Goal: Task Accomplishment & Management: Manage account settings

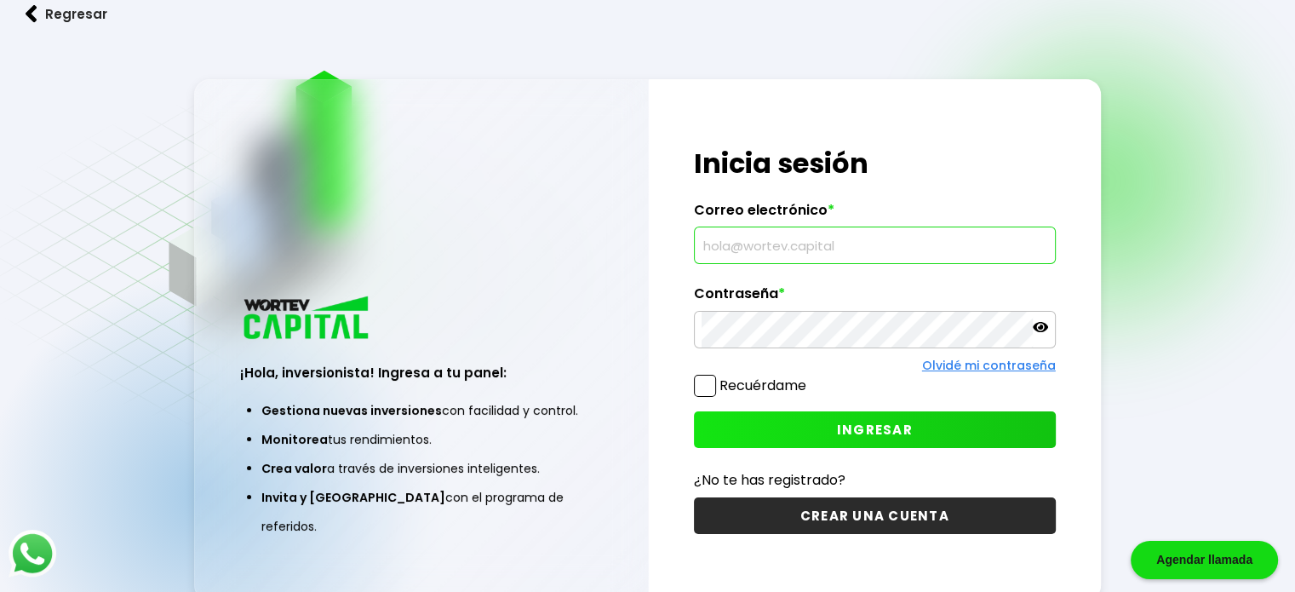
click at [760, 252] on input "text" at bounding box center [875, 245] width 347 height 36
type input "[EMAIL_ADDRESS][DOMAIN_NAME]"
click at [698, 388] on span at bounding box center [705, 386] width 22 height 22
click at [810, 377] on input "Recuérdame" at bounding box center [810, 377] width 0 height 0
click at [847, 425] on span "INGRESAR" at bounding box center [875, 430] width 76 height 18
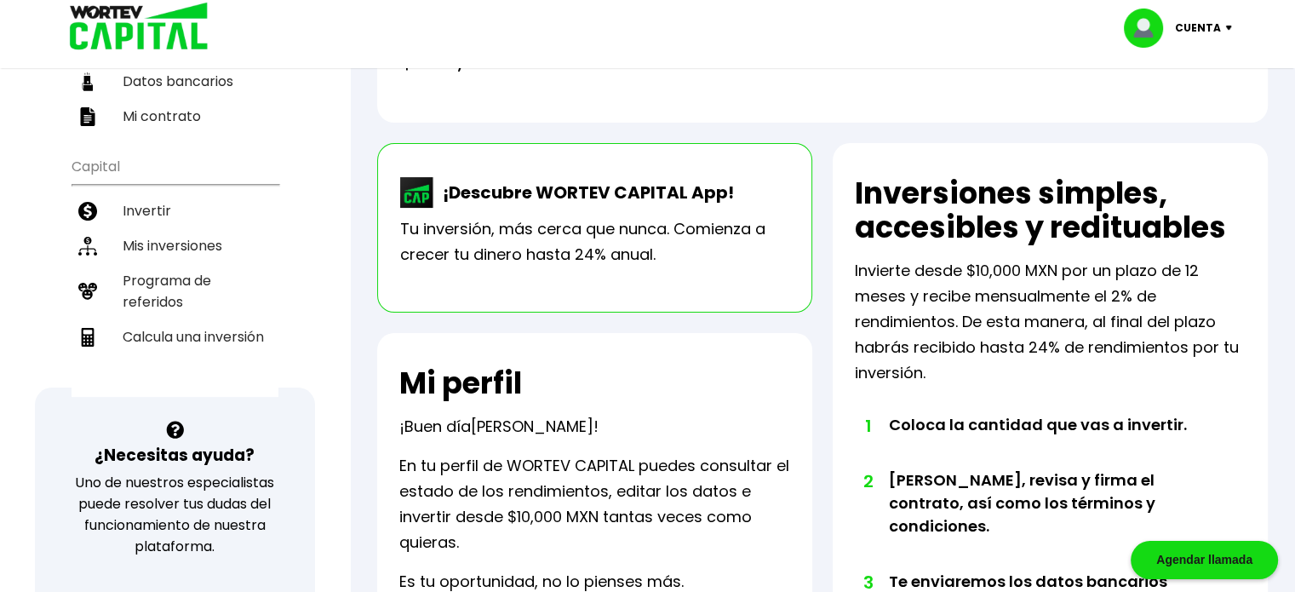
scroll to position [170, 0]
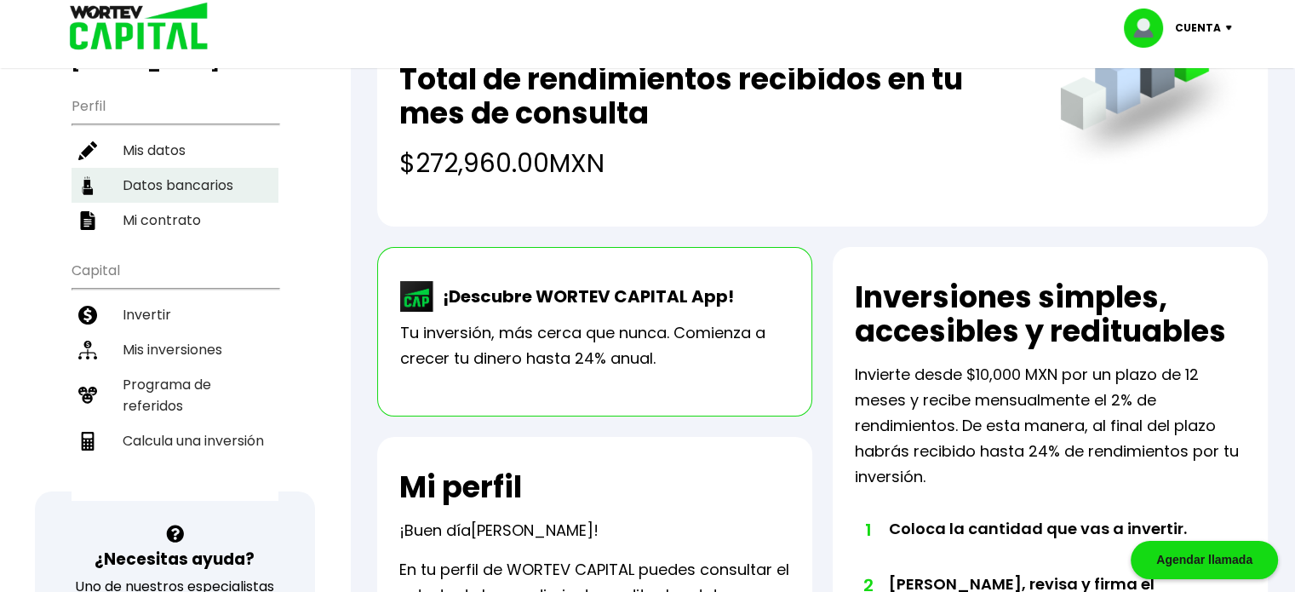
click at [156, 332] on li "Mis inversiones" at bounding box center [175, 349] width 207 height 35
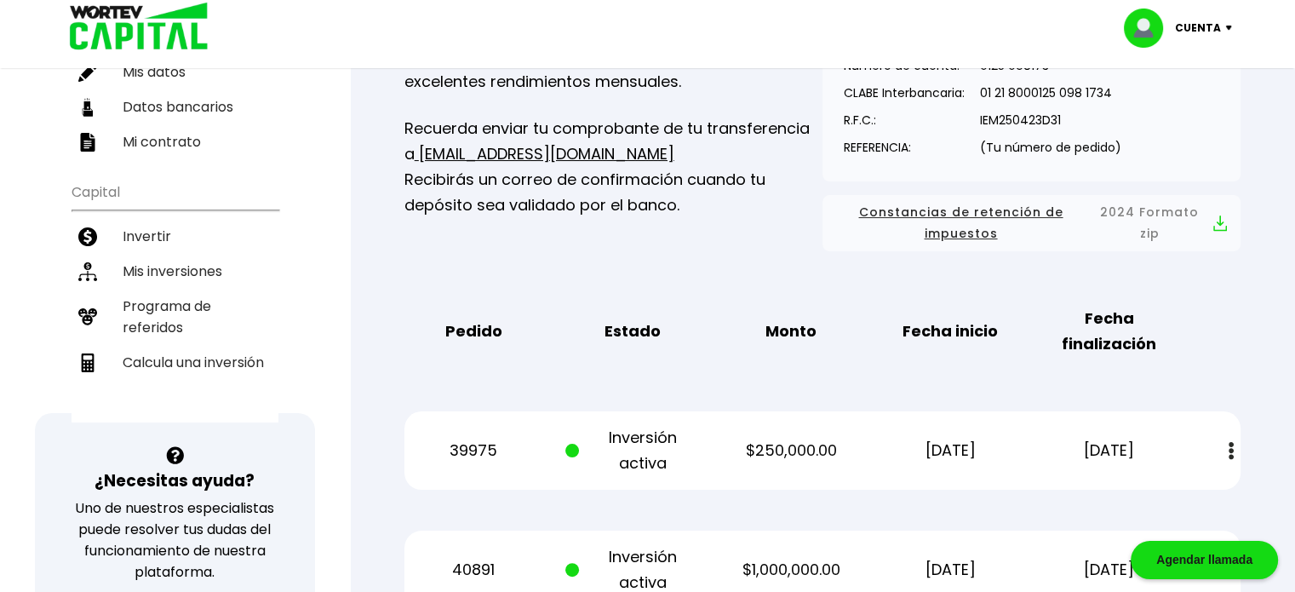
scroll to position [341, 0]
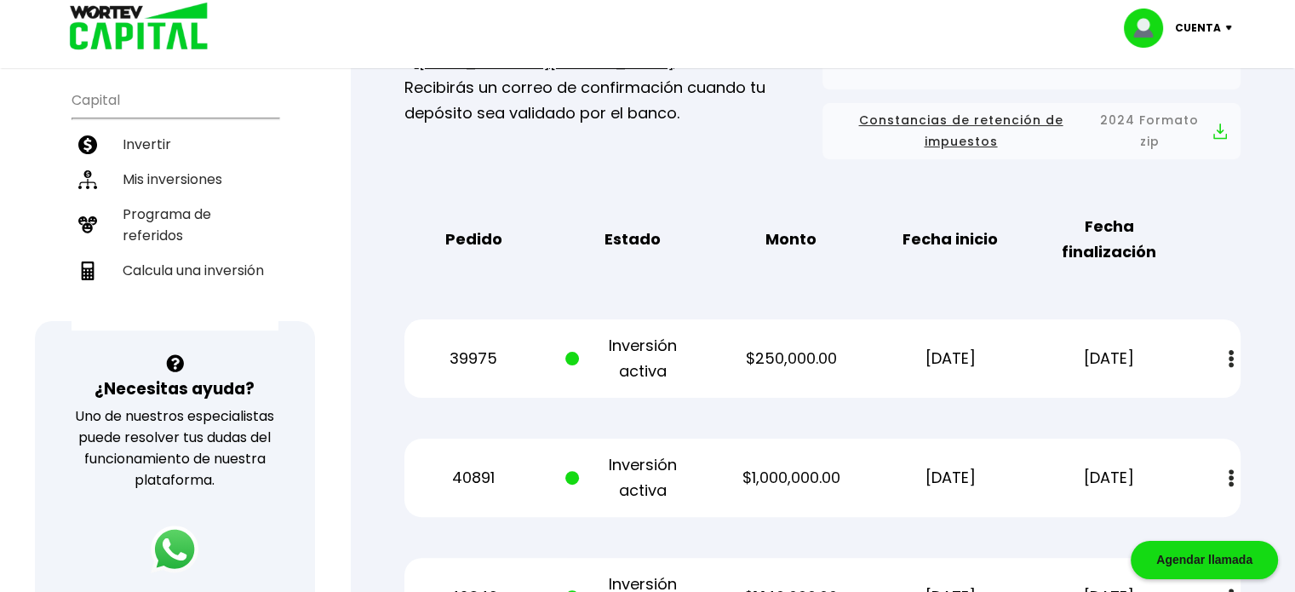
click at [1230, 364] on img at bounding box center [1231, 359] width 5 height 18
click at [821, 396] on div "39975 Inversión activa $250,000.00 [DATE] [DATE] Estado de cuenta" at bounding box center [823, 358] width 836 height 78
click at [1176, 296] on div "Mis inversiones Como inversionista activo de WORTEV CAPITAL, apoyas el crecimie…" at bounding box center [822, 531] width 891 height 1427
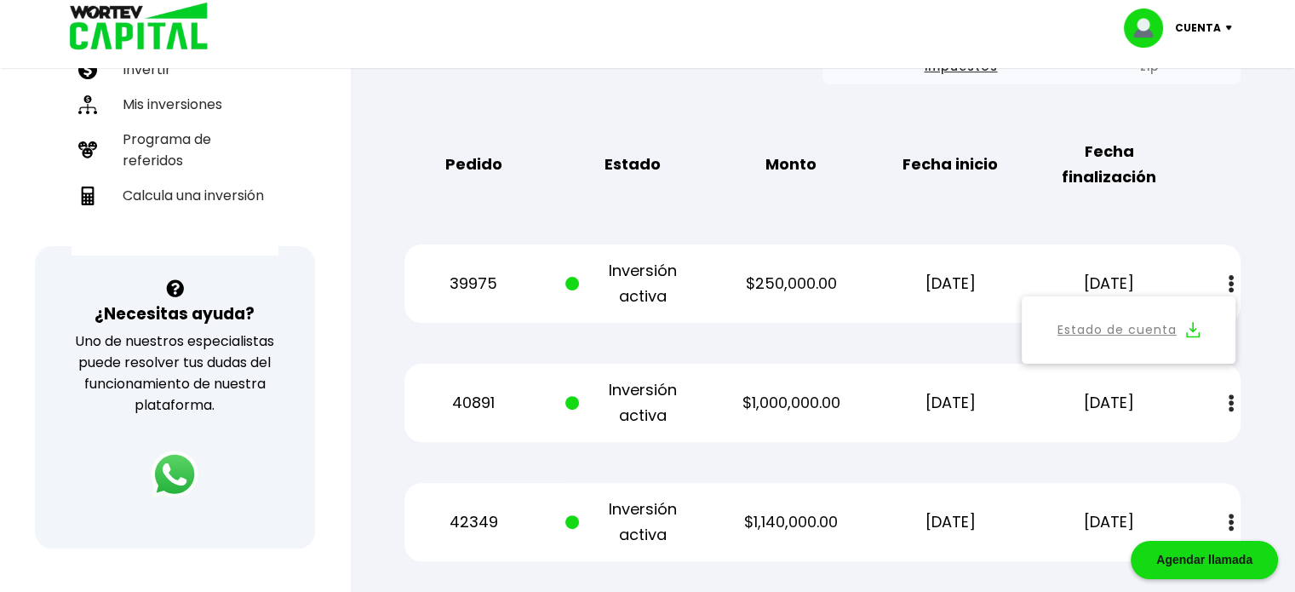
scroll to position [407, 0]
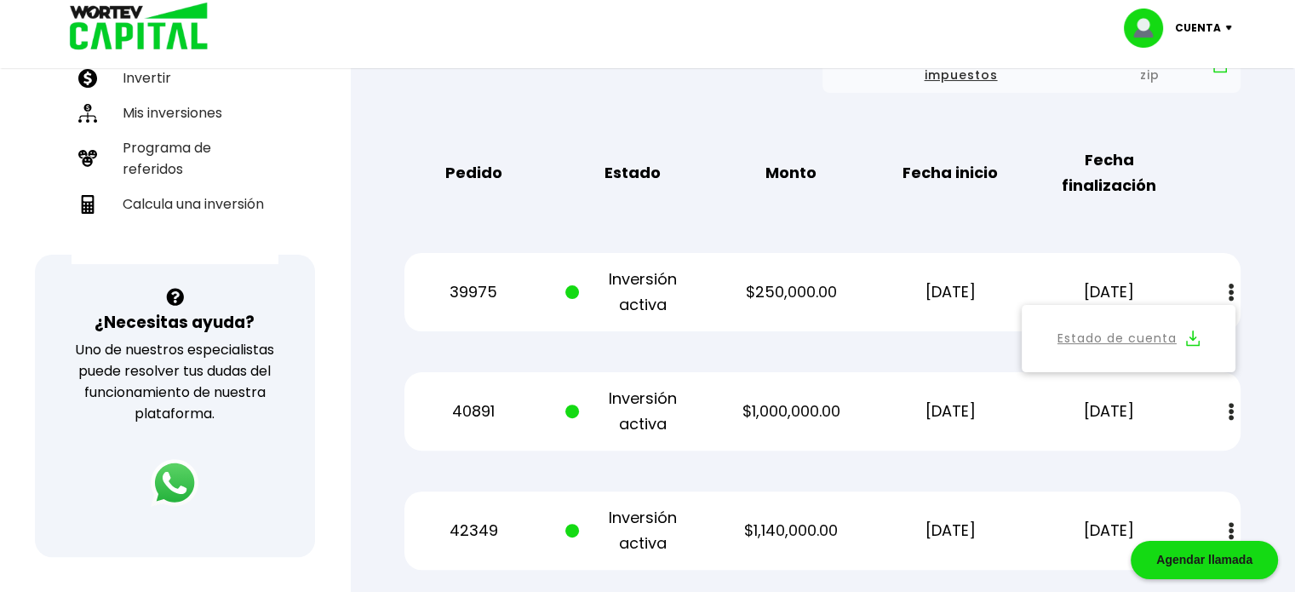
drag, startPoint x: 1290, startPoint y: 286, endPoint x: 1291, endPoint y: 272, distance: 14.5
click at [1291, 272] on div "Regresar Mis inversiones Como inversionista activo de WORTEV CAPITAL, apoyas el…" at bounding box center [822, 435] width 945 height 1541
click at [571, 294] on span at bounding box center [572, 292] width 14 height 14
click at [655, 287] on p "Inversión activa" at bounding box center [632, 292] width 134 height 51
click at [774, 291] on p "$250,000.00" at bounding box center [792, 292] width 134 height 26
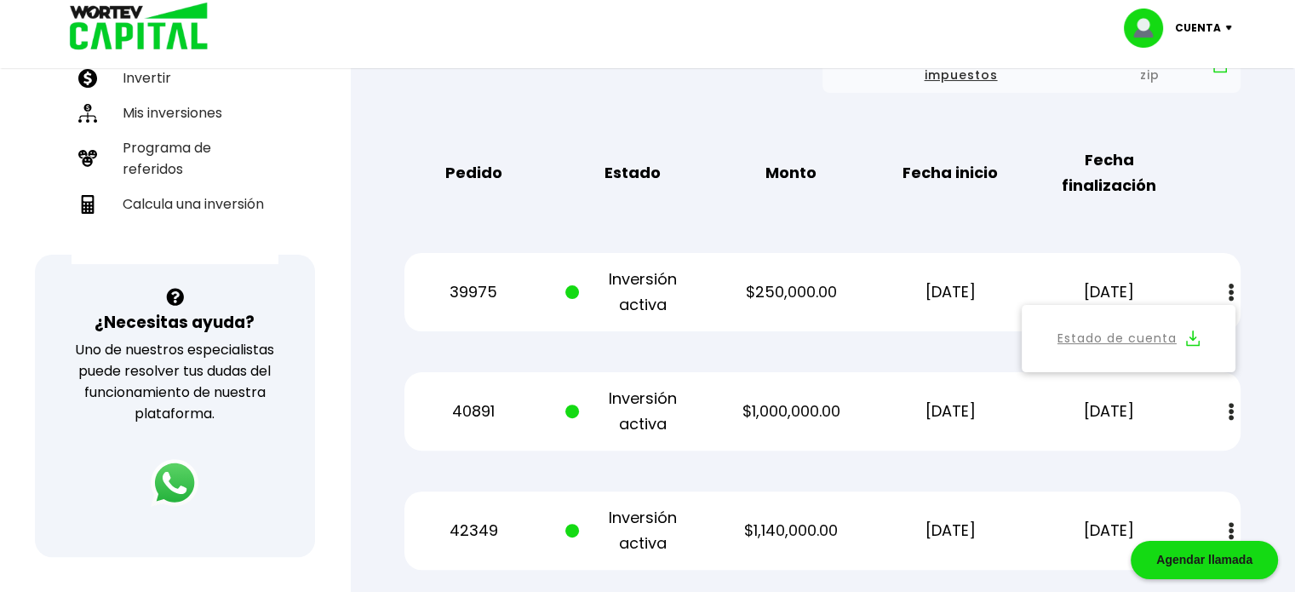
click at [960, 329] on div "39975 Inversión activa $250,000.00 [DATE] [DATE] Estado de cuenta" at bounding box center [823, 292] width 836 height 78
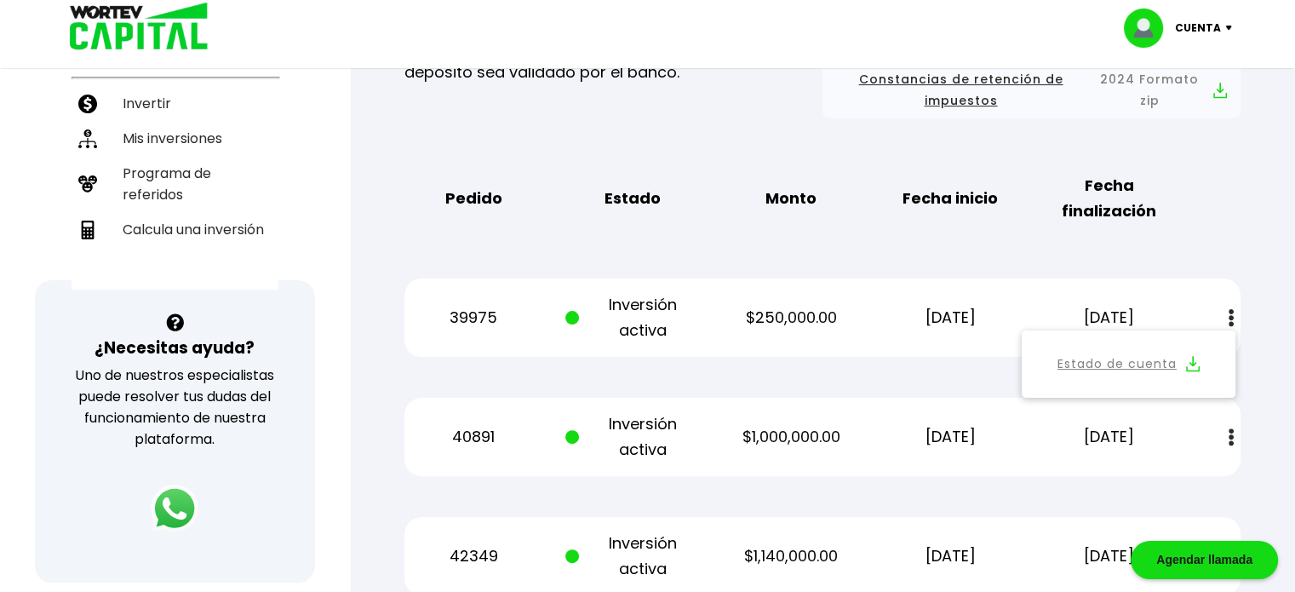
scroll to position [426, 0]
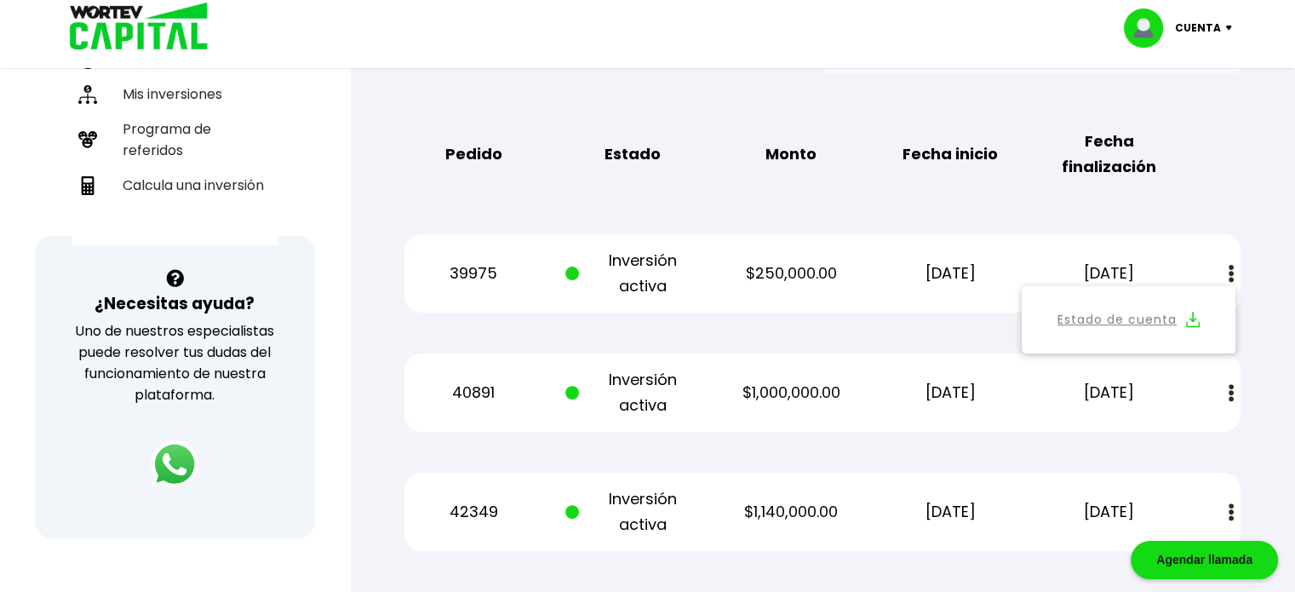
click at [1192, 270] on div "39975 Inversión activa $250,000.00 [DATE] [DATE] Estado de cuenta" at bounding box center [823, 273] width 836 height 78
click at [1206, 338] on button "Estado de cuenta" at bounding box center [1128, 319] width 193 height 47
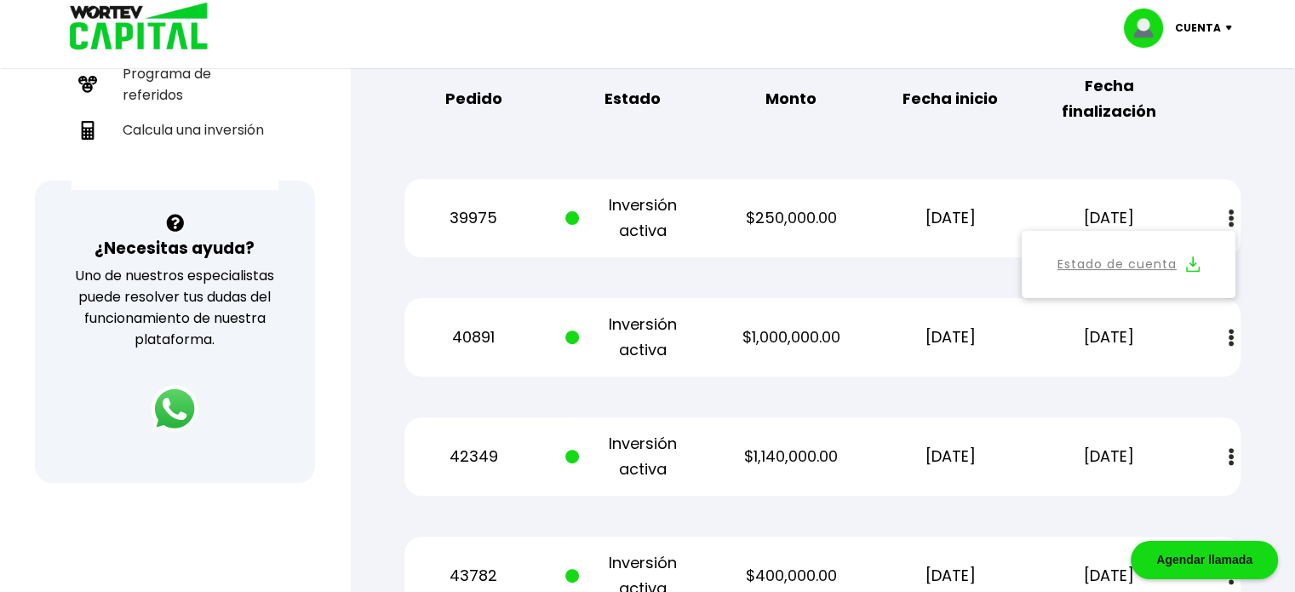
scroll to position [511, 0]
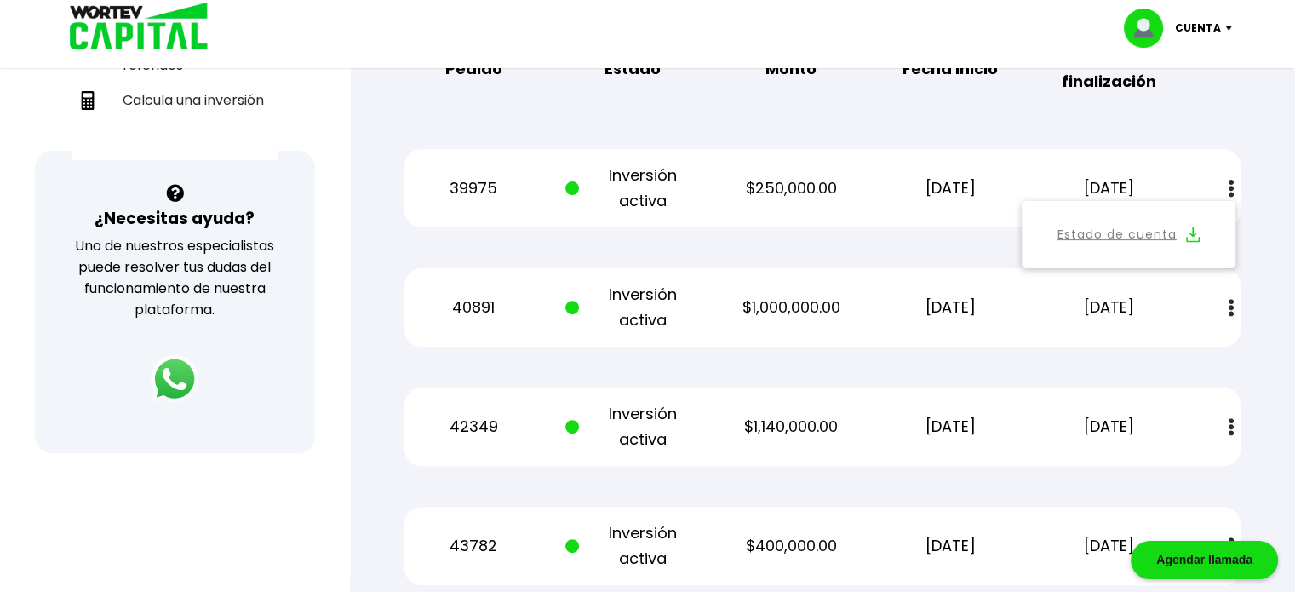
click at [1231, 424] on img at bounding box center [1231, 427] width 5 height 18
click at [1134, 475] on link "Estado de cuenta" at bounding box center [1117, 472] width 119 height 21
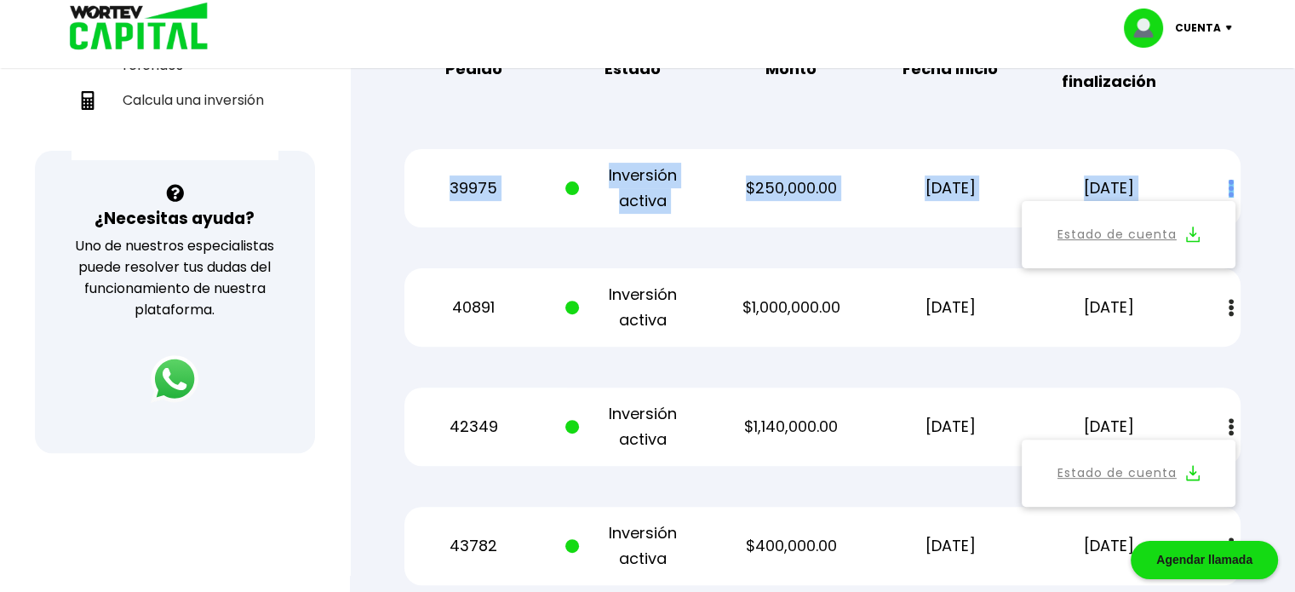
drag, startPoint x: 1291, startPoint y: 209, endPoint x: 1247, endPoint y: 75, distance: 140.9
click at [1247, 75] on div "Regresar Mis inversiones Como inversionista activo de WORTEV CAPITAL, apoyas el…" at bounding box center [822, 331] width 945 height 1541
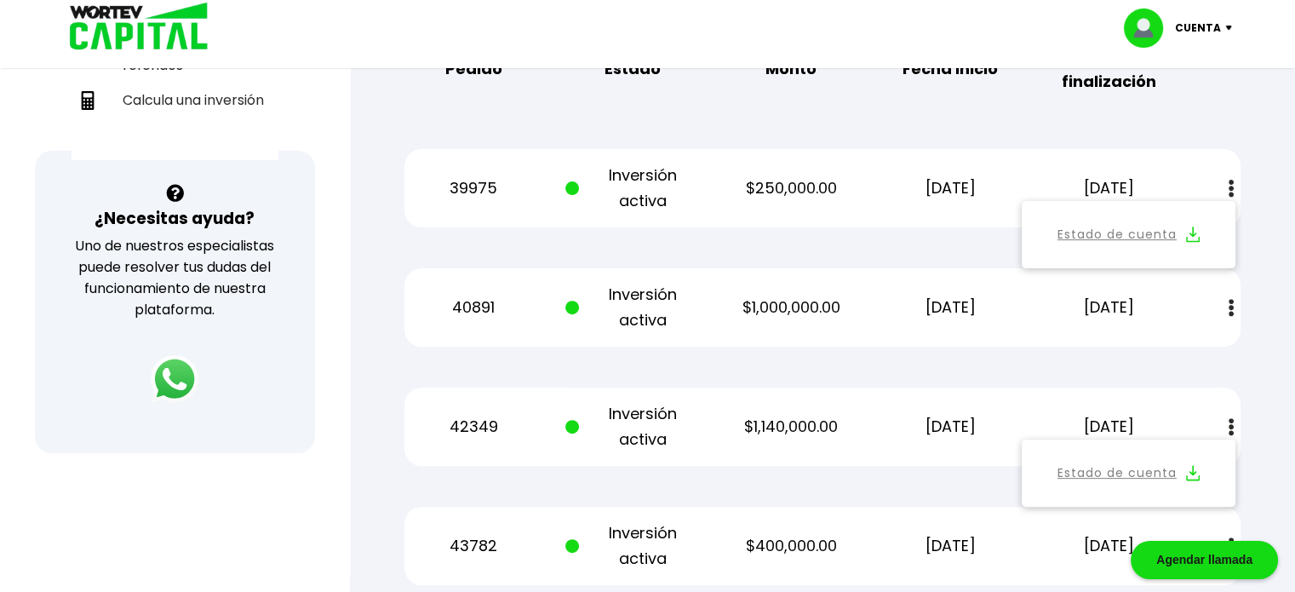
click at [1216, 25] on p "Cuenta" at bounding box center [1198, 28] width 46 height 26
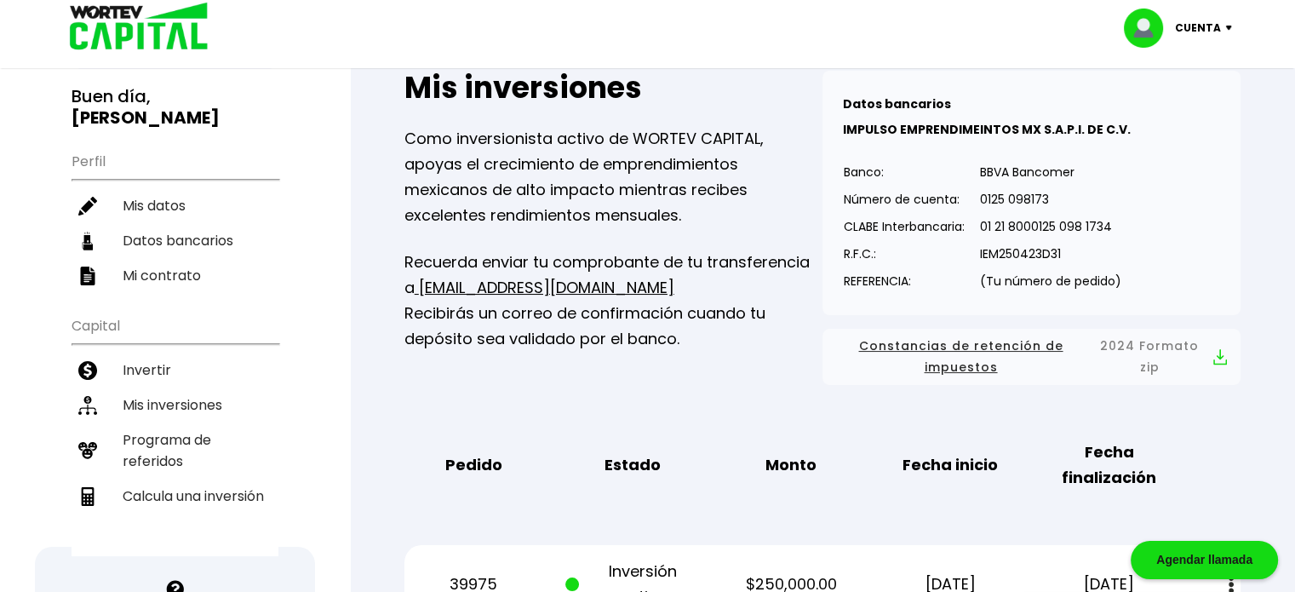
scroll to position [119, 0]
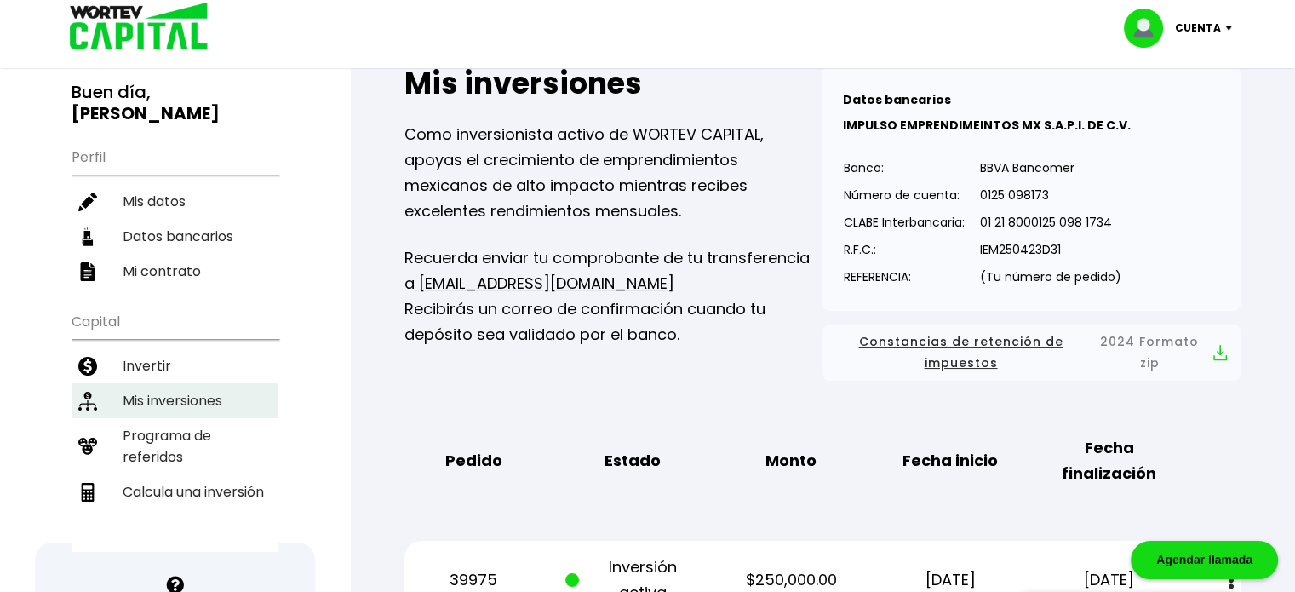
click at [165, 383] on li "Mis inversiones" at bounding box center [175, 400] width 207 height 35
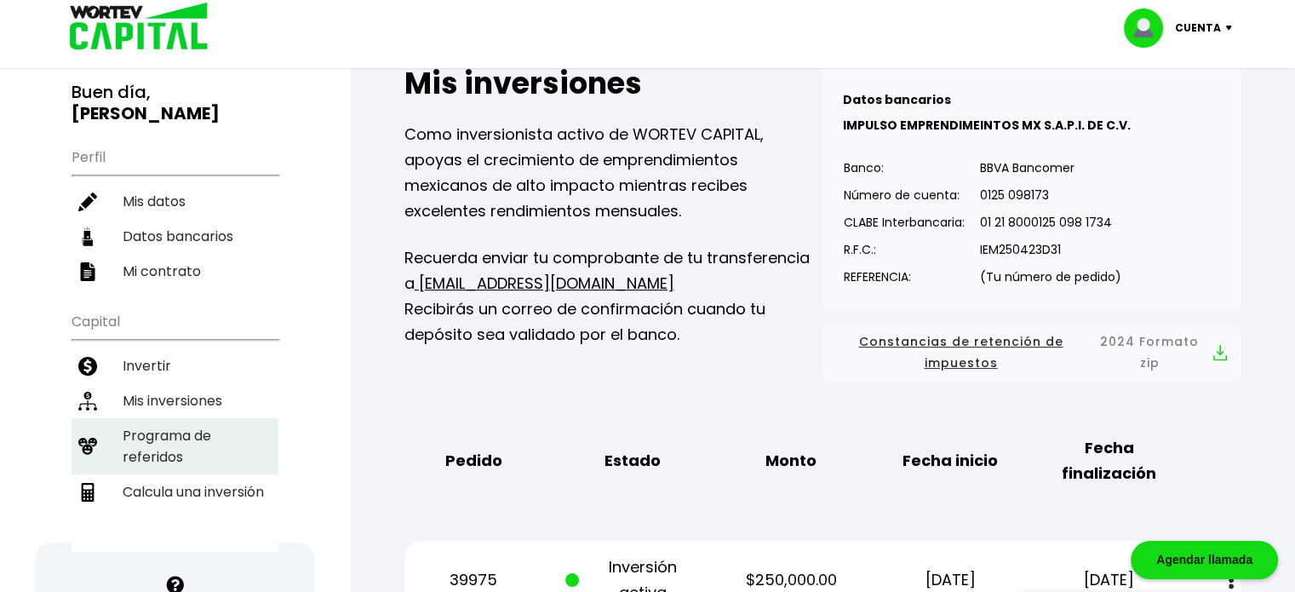
click at [158, 418] on li "Programa de referidos" at bounding box center [175, 446] width 207 height 56
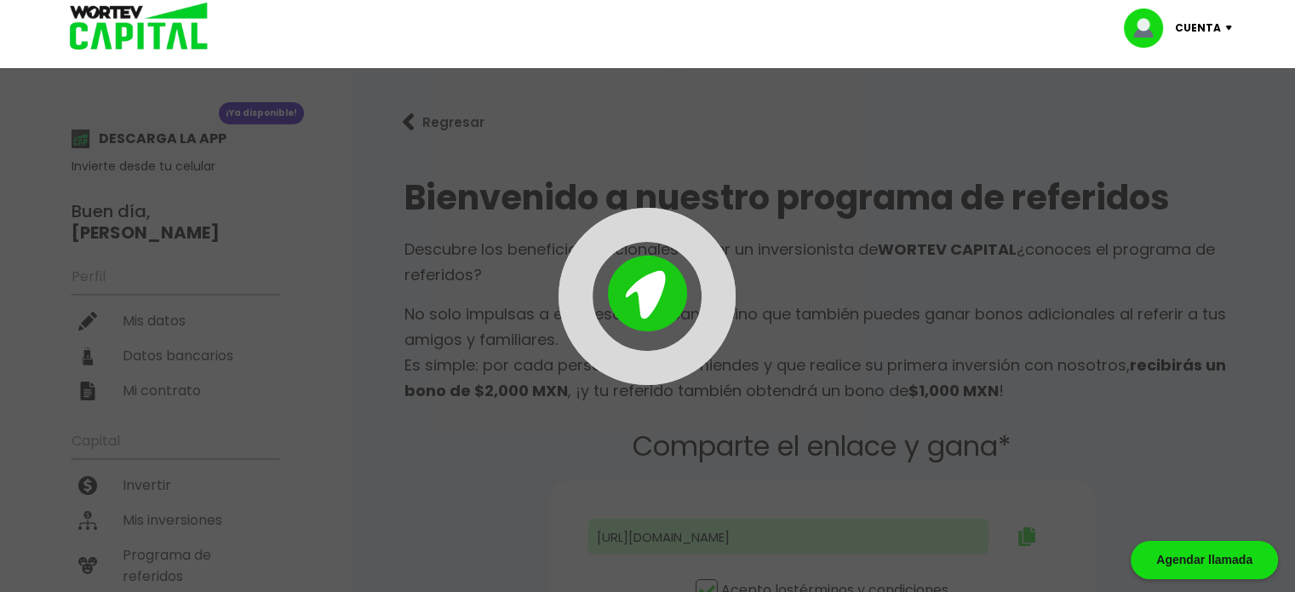
type input "[URL][DOMAIN_NAME]"
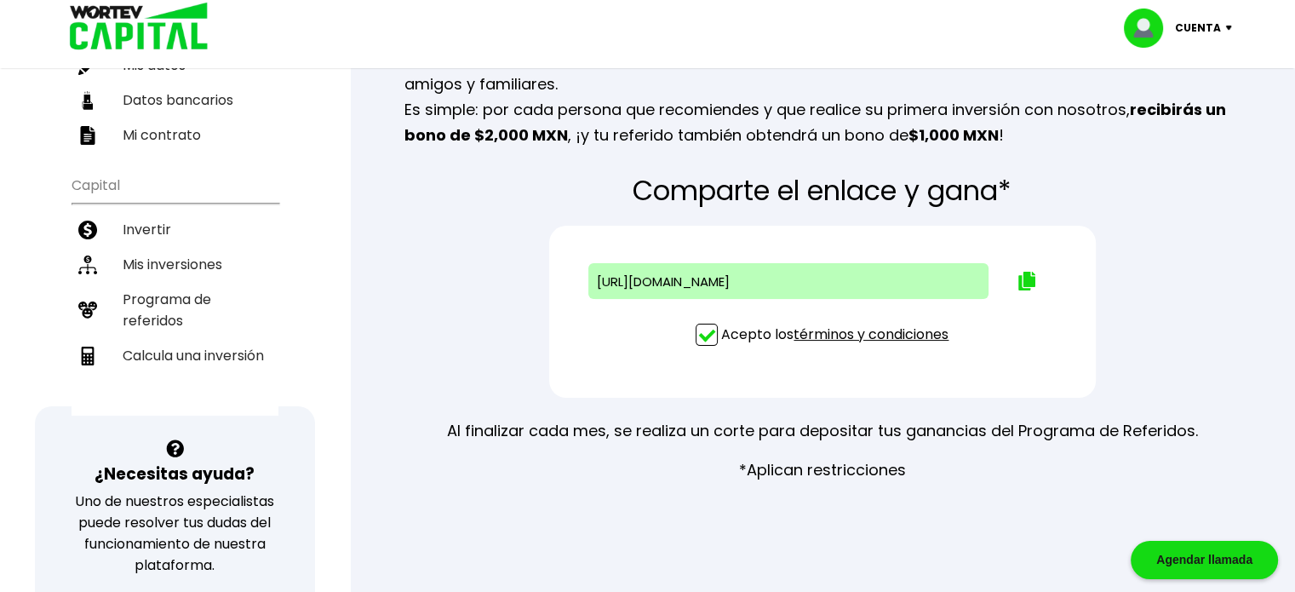
scroll to position [85, 0]
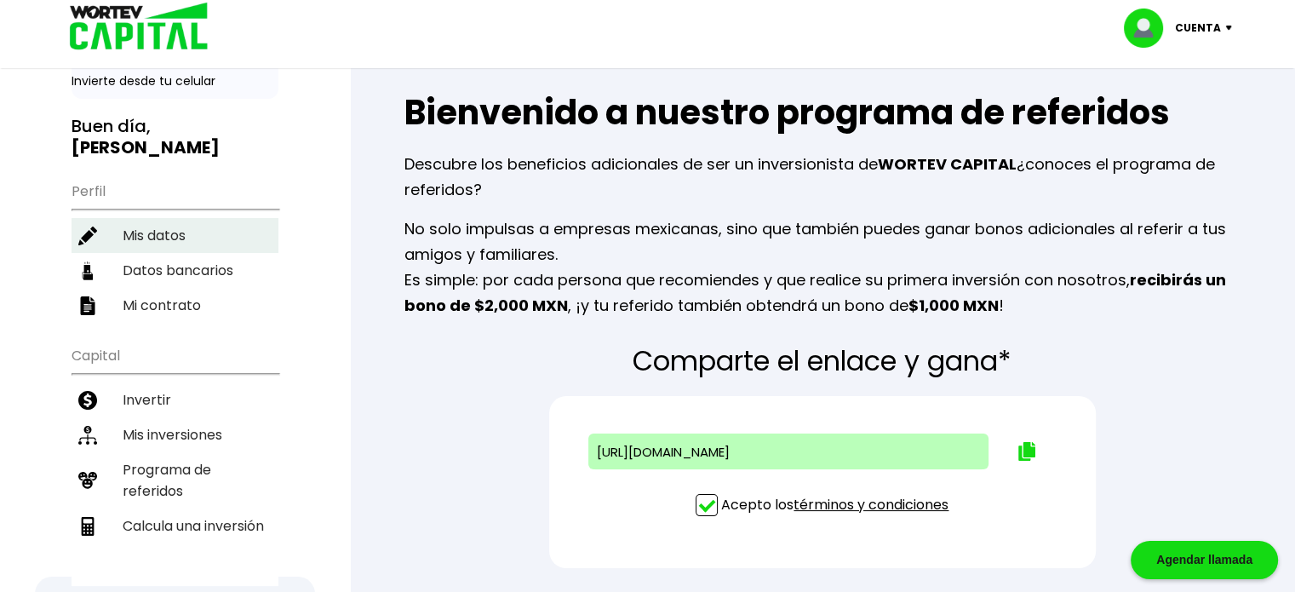
click at [159, 218] on li "Mis datos" at bounding box center [175, 235] width 207 height 35
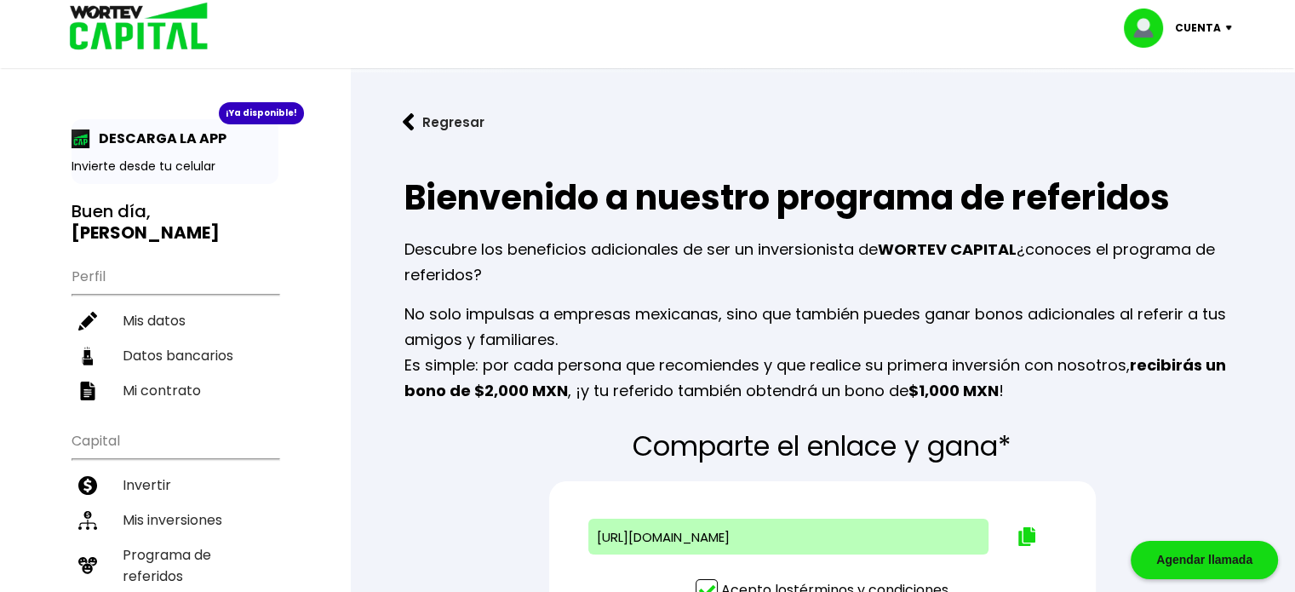
select select "Hombre"
select select "Posgrado"
select select "NL"
select select "Banamex"
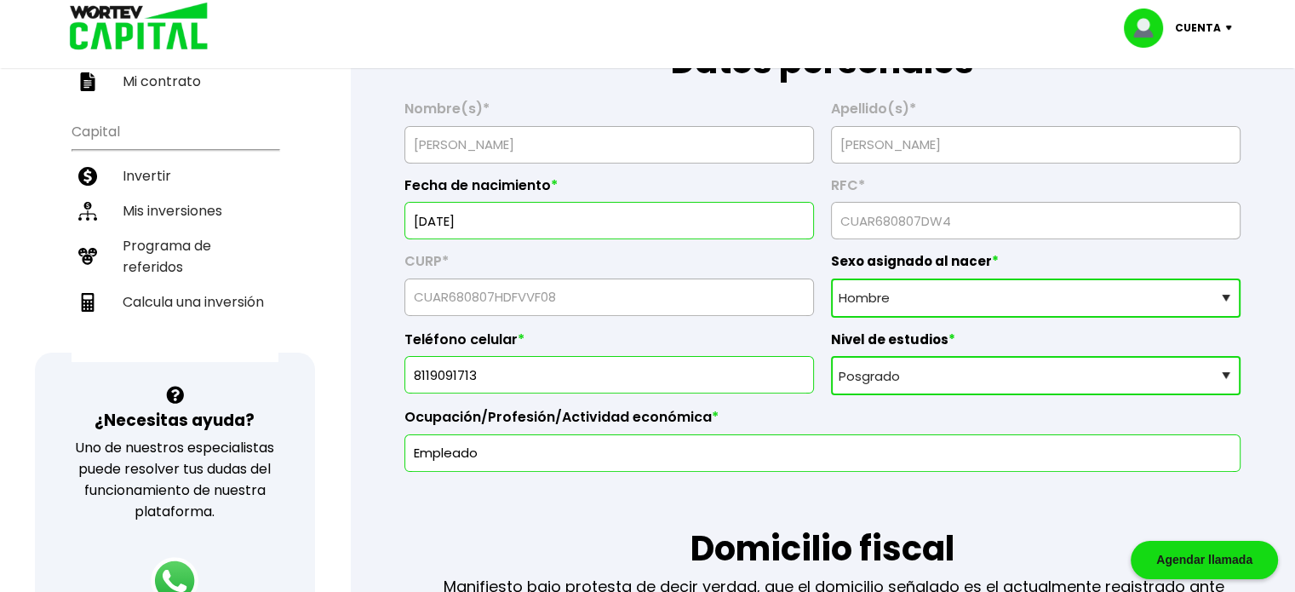
scroll to position [170, 0]
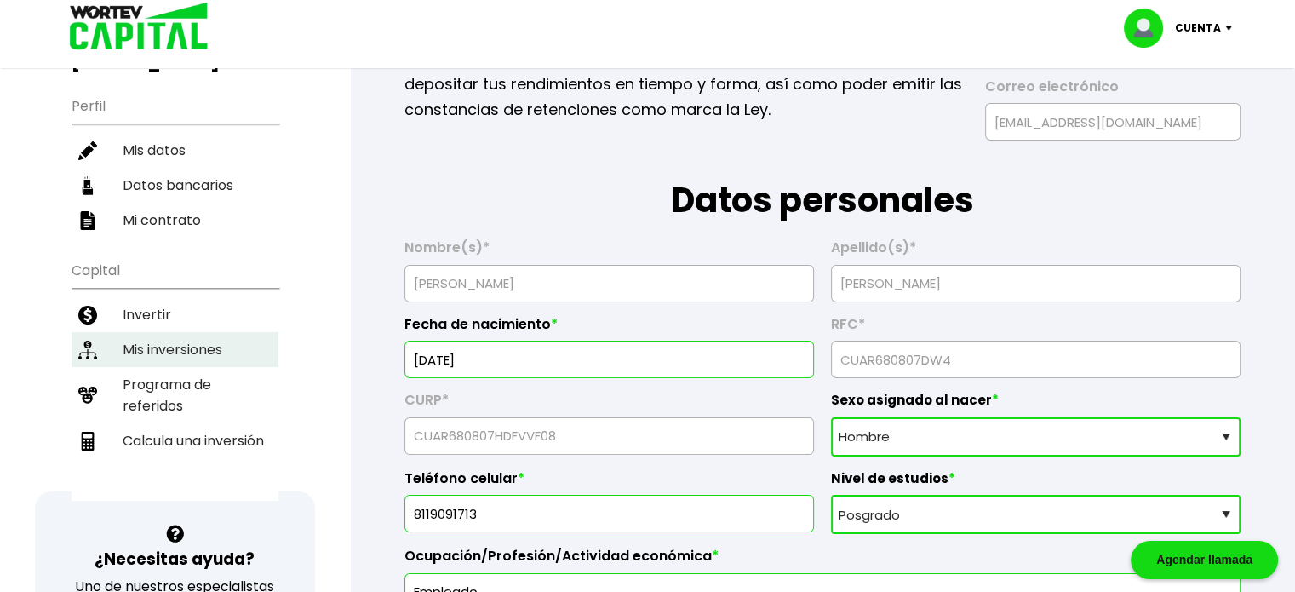
click at [158, 332] on li "Mis inversiones" at bounding box center [175, 349] width 207 height 35
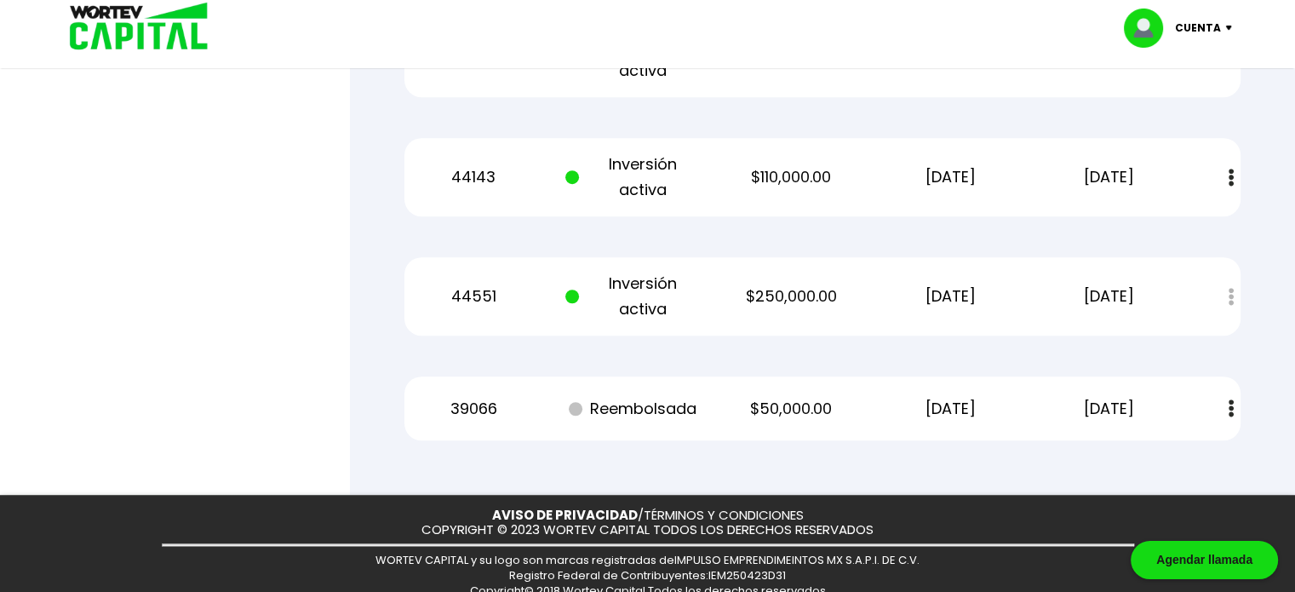
scroll to position [1151, 0]
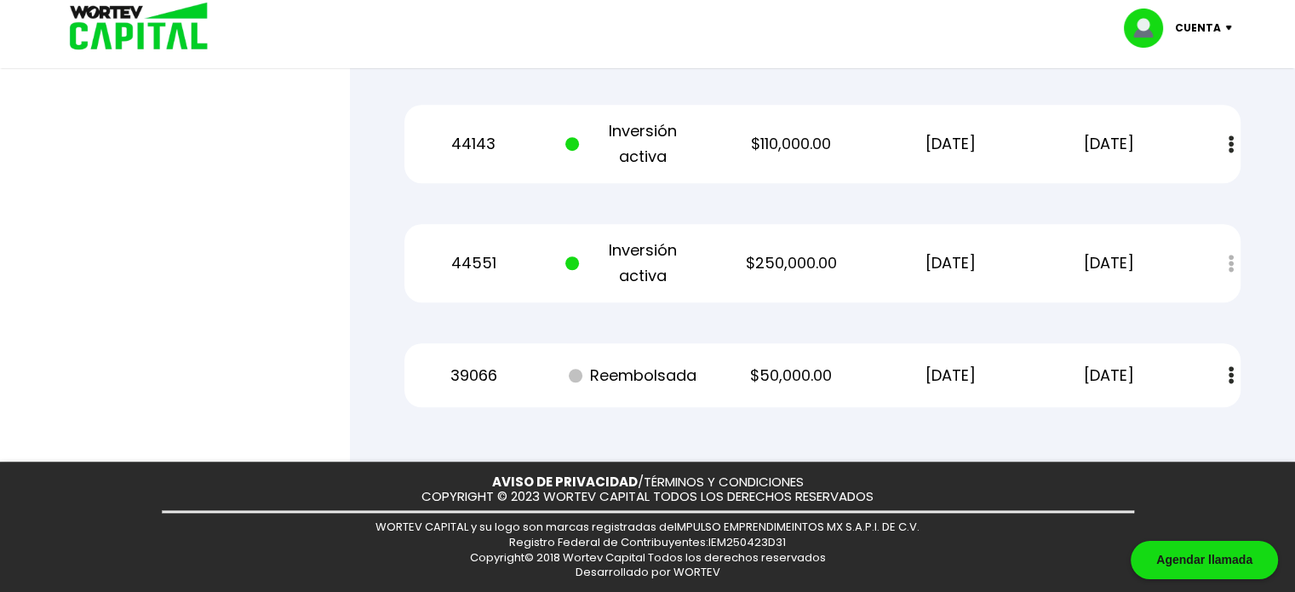
click at [1226, 29] on img at bounding box center [1232, 28] width 23 height 5
click at [1168, 109] on li "Cerrar sesión" at bounding box center [1180, 113] width 136 height 35
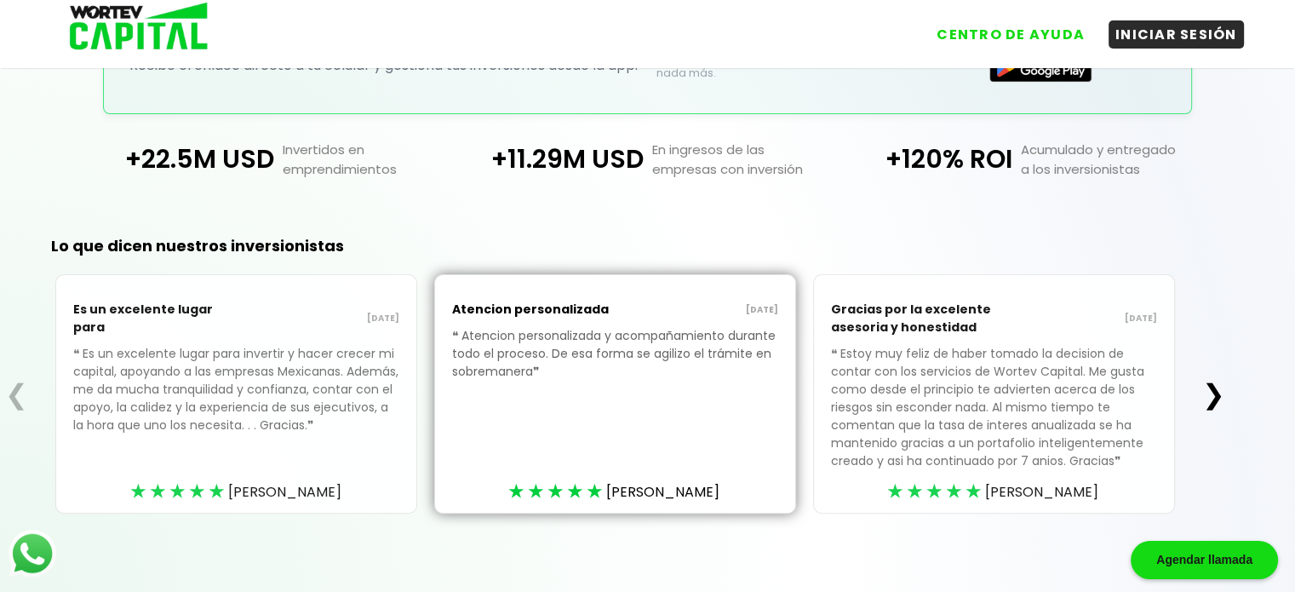
scroll to position [456, 0]
